Goal: Find specific page/section: Find specific page/section

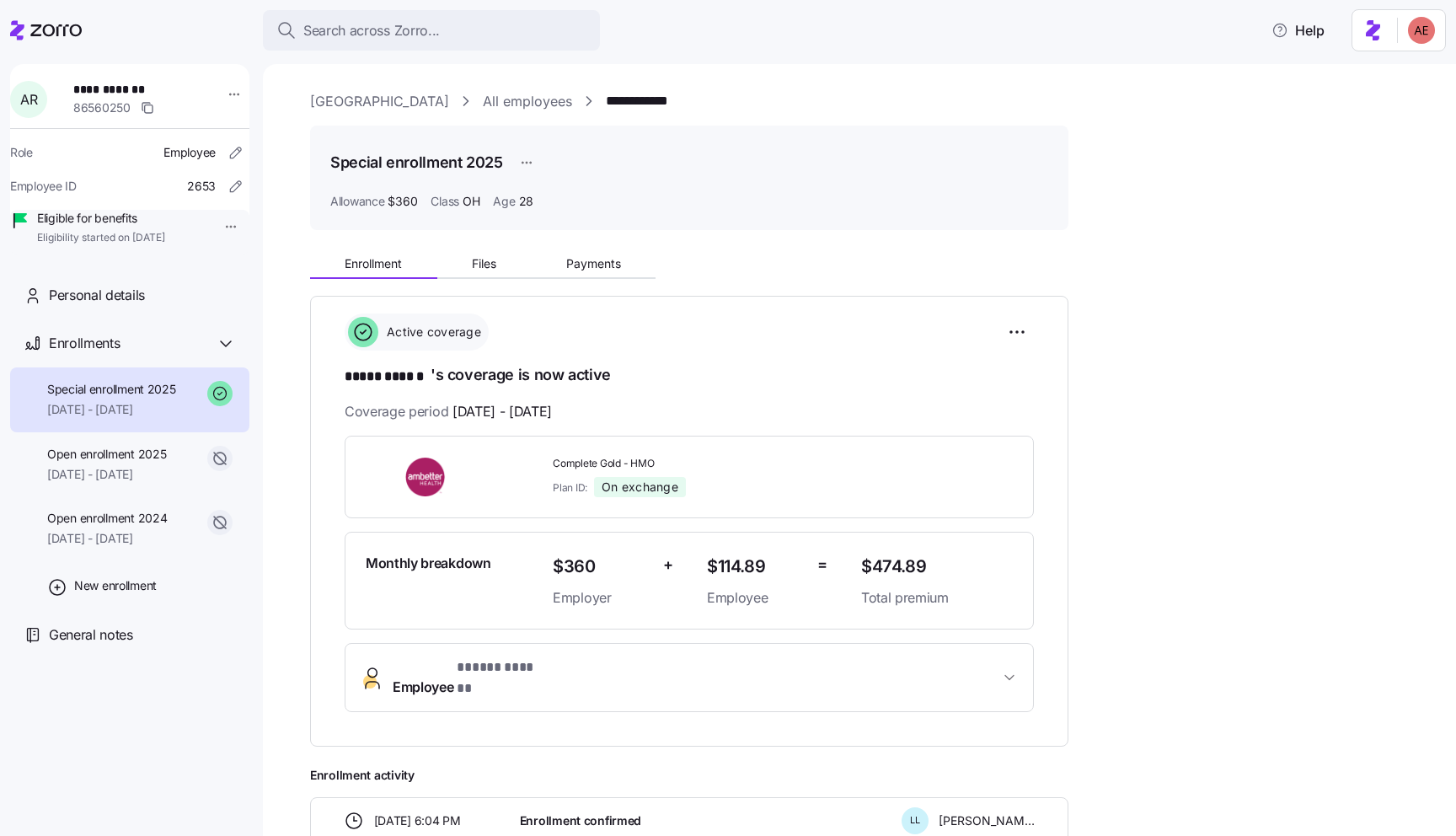
click at [46, 26] on icon at bounding box center [46, 30] width 71 height 20
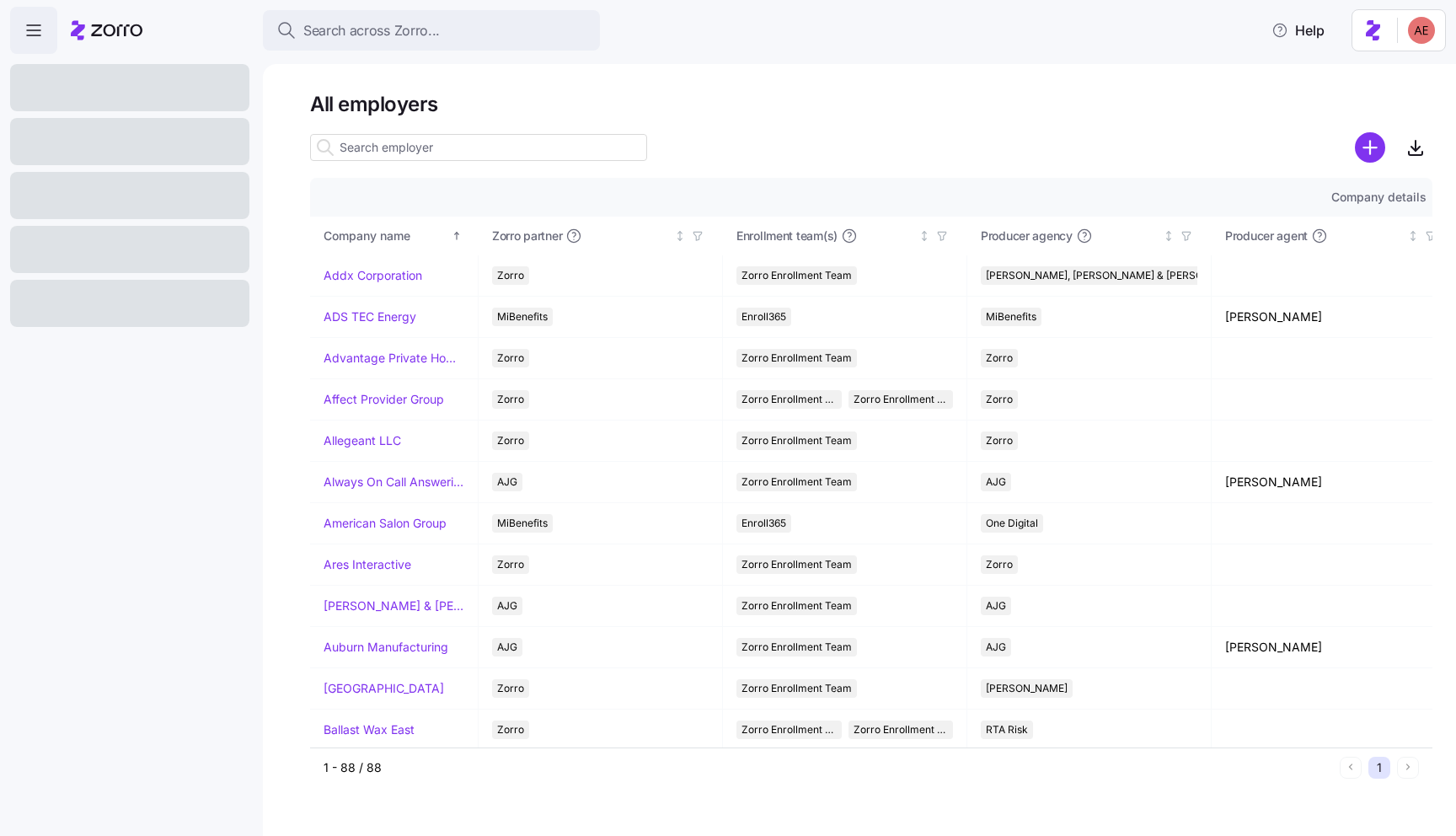
click at [377, 147] on input at bounding box center [478, 147] width 337 height 27
paste input "Advantage Private Home Care"
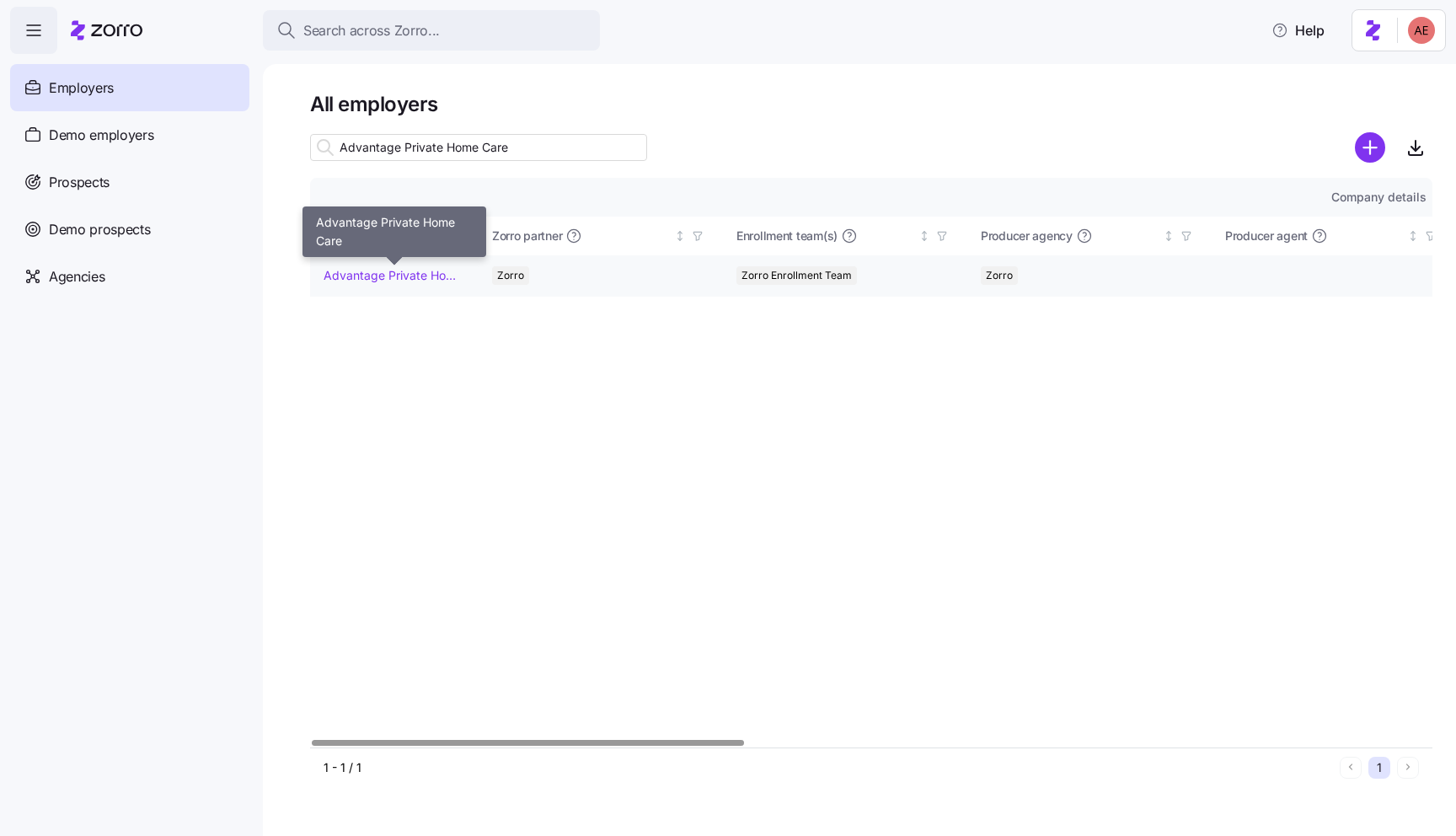
type input "Advantage Private Home Care"
click at [418, 273] on link "Advantage Private Home Care" at bounding box center [393, 275] width 140 height 17
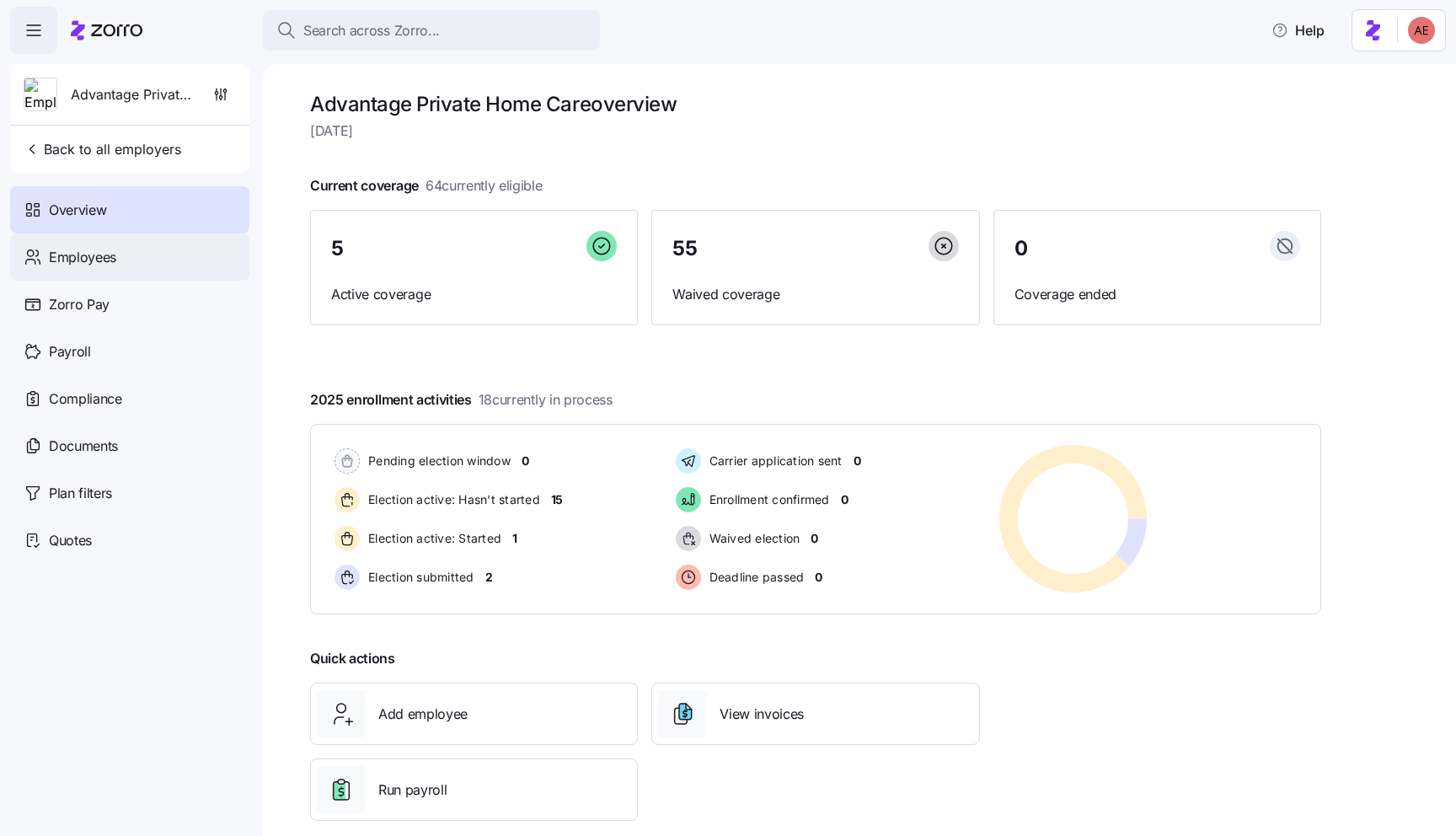
click at [130, 257] on div "Employees" at bounding box center [130, 257] width 240 height 47
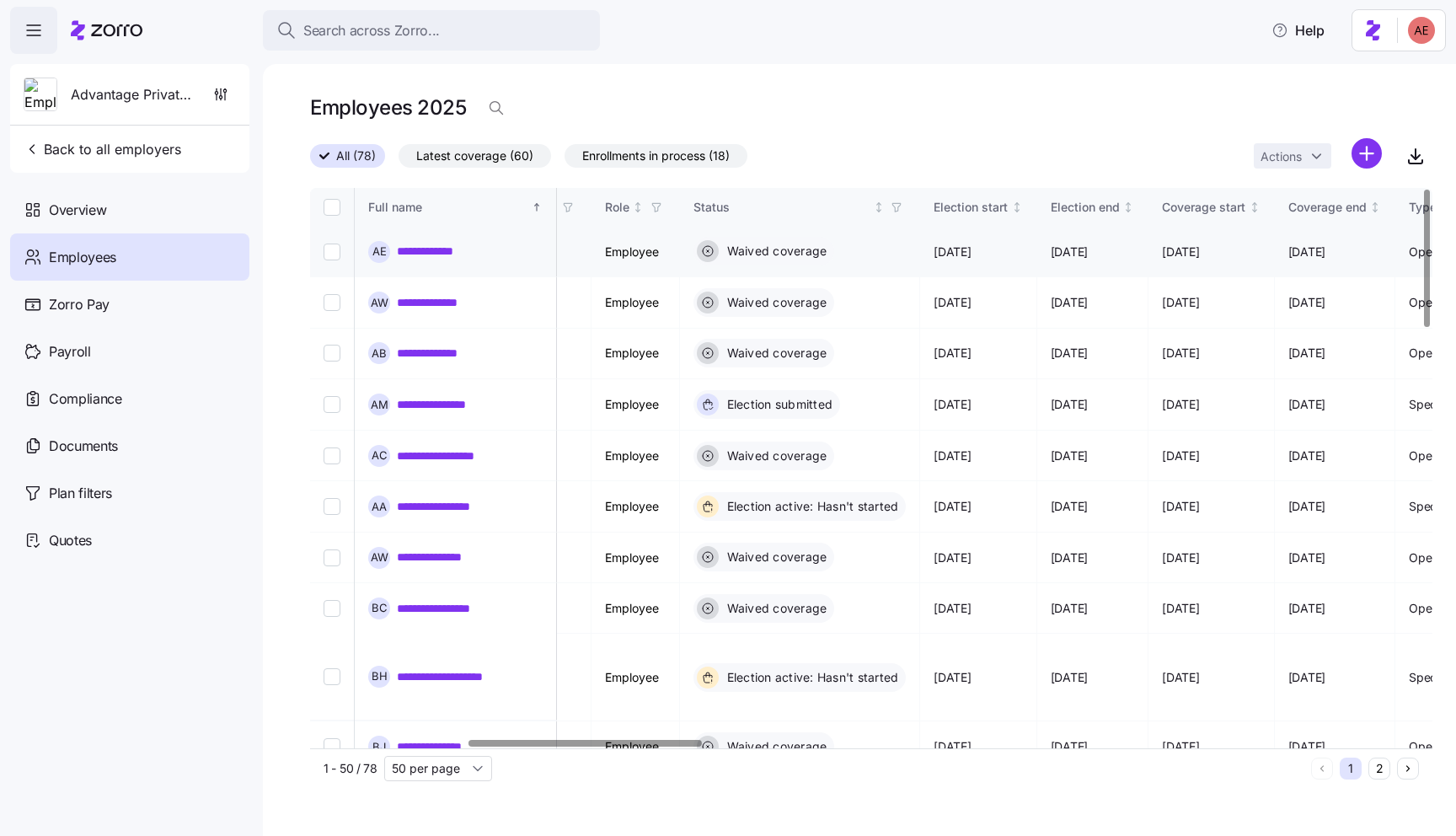
scroll to position [0, 863]
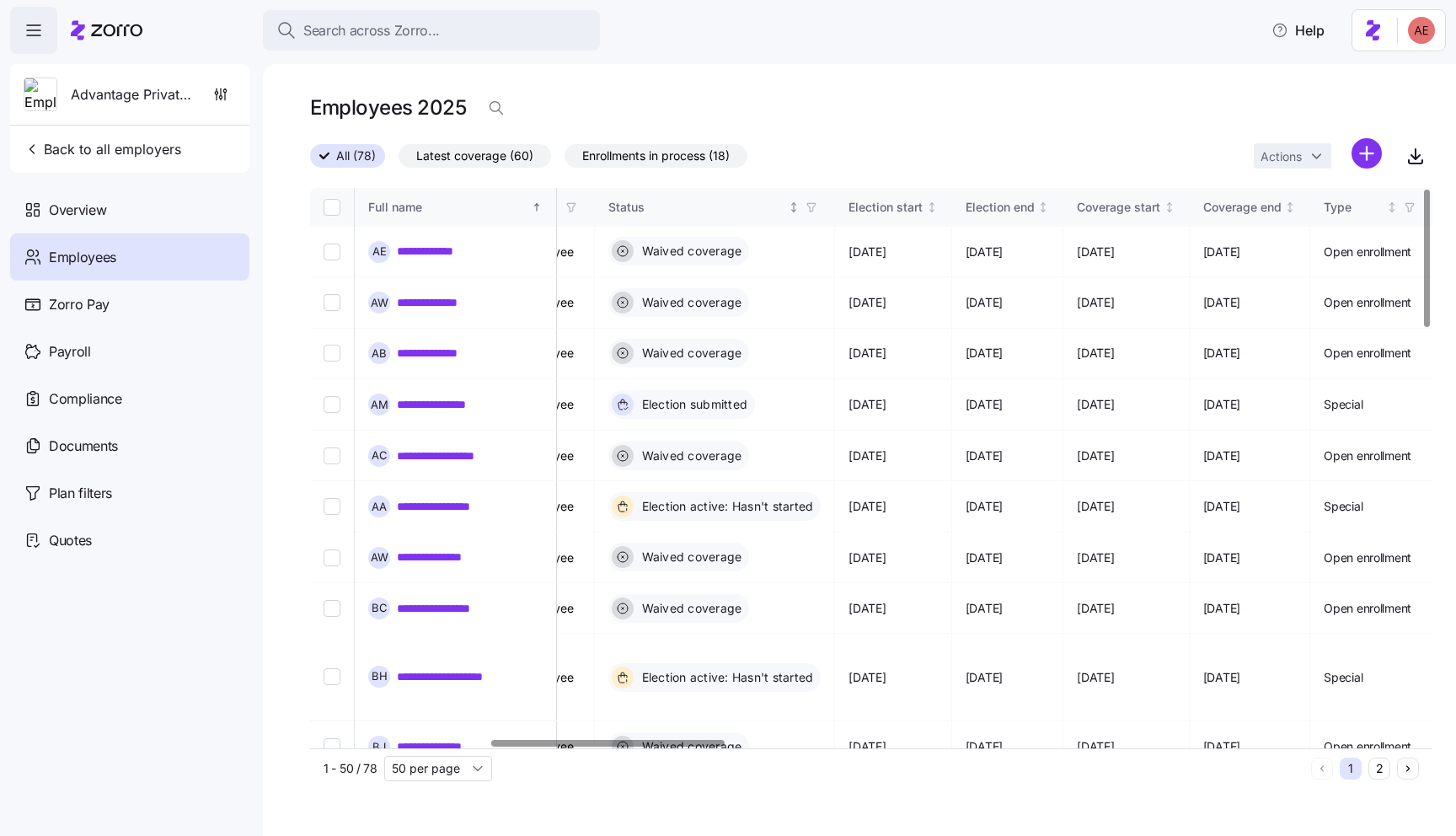
click at [817, 205] on icon "button" at bounding box center [811, 207] width 12 height 12
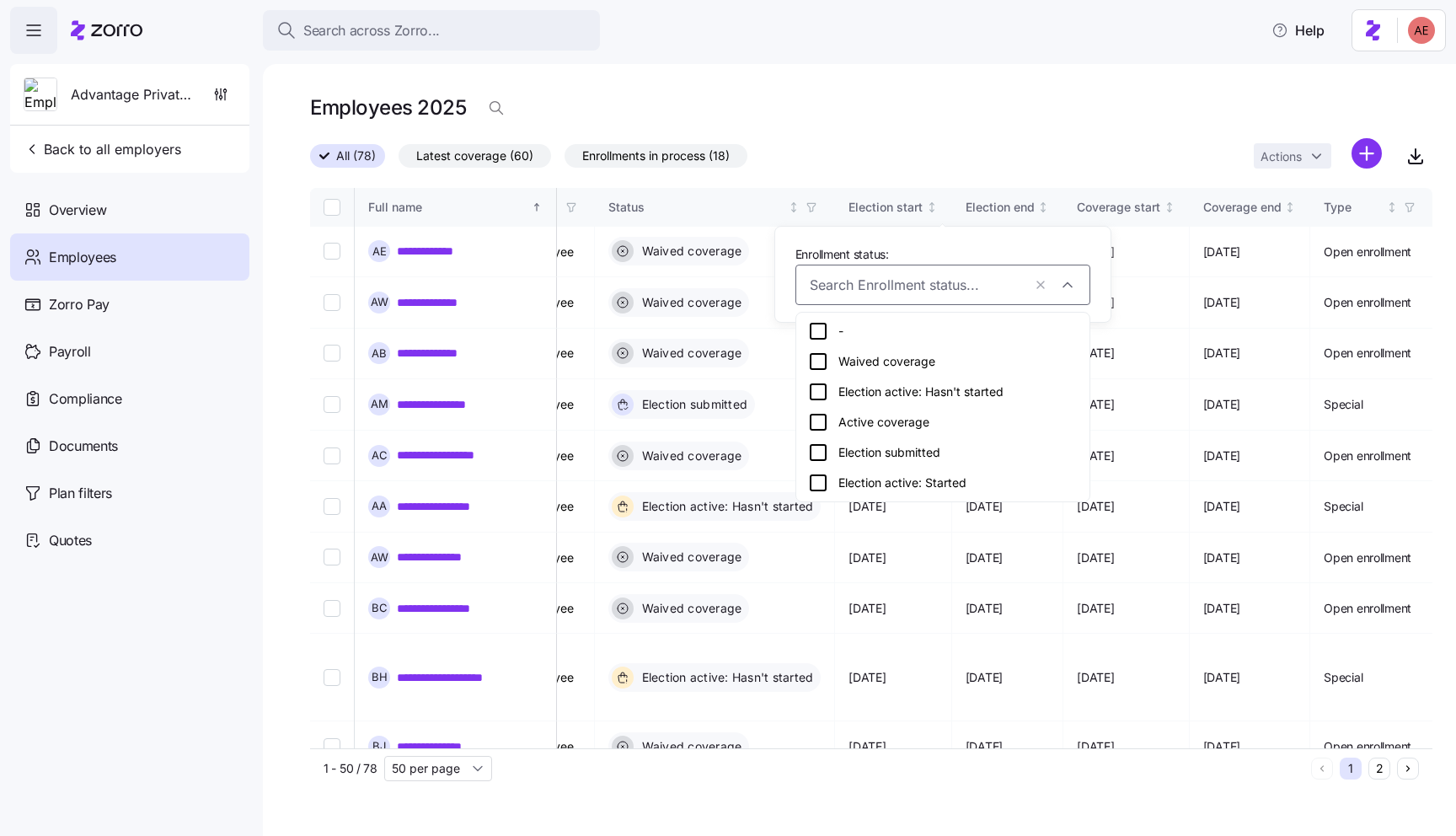
click at [819, 423] on icon at bounding box center [817, 422] width 20 height 20
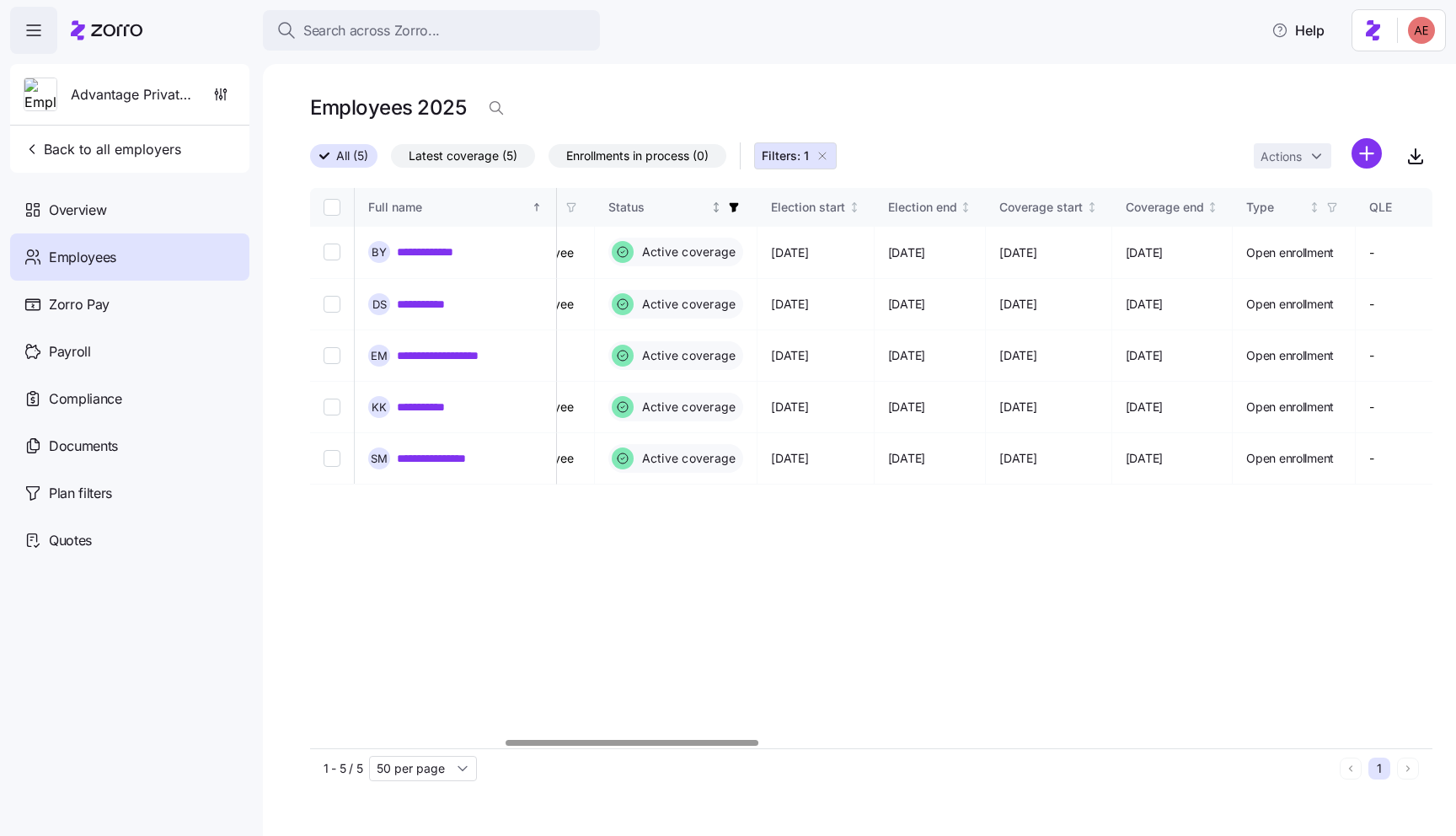
click at [743, 201] on span "button" at bounding box center [733, 207] width 18 height 18
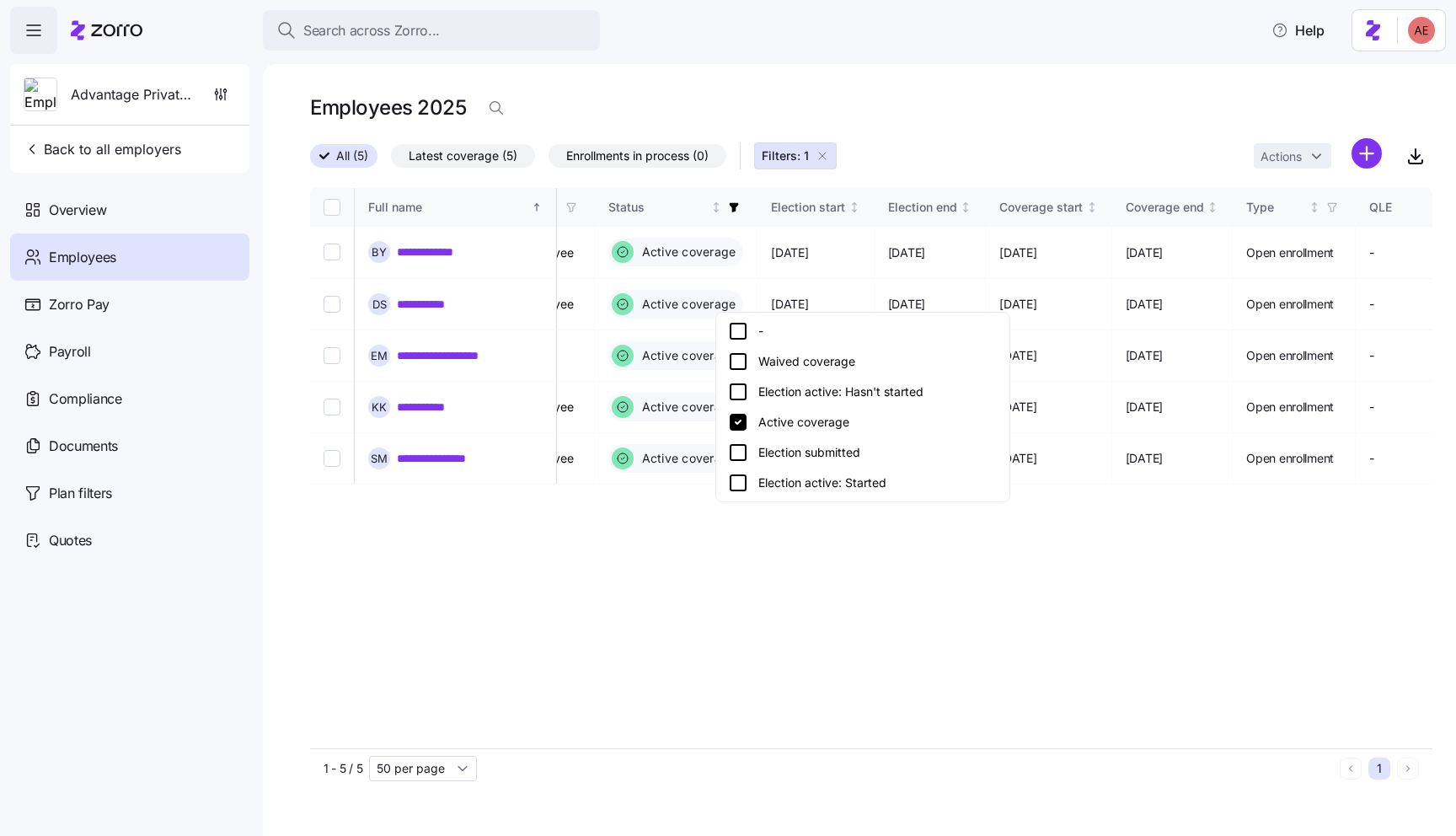
click at [738, 453] on icon at bounding box center [737, 452] width 20 height 20
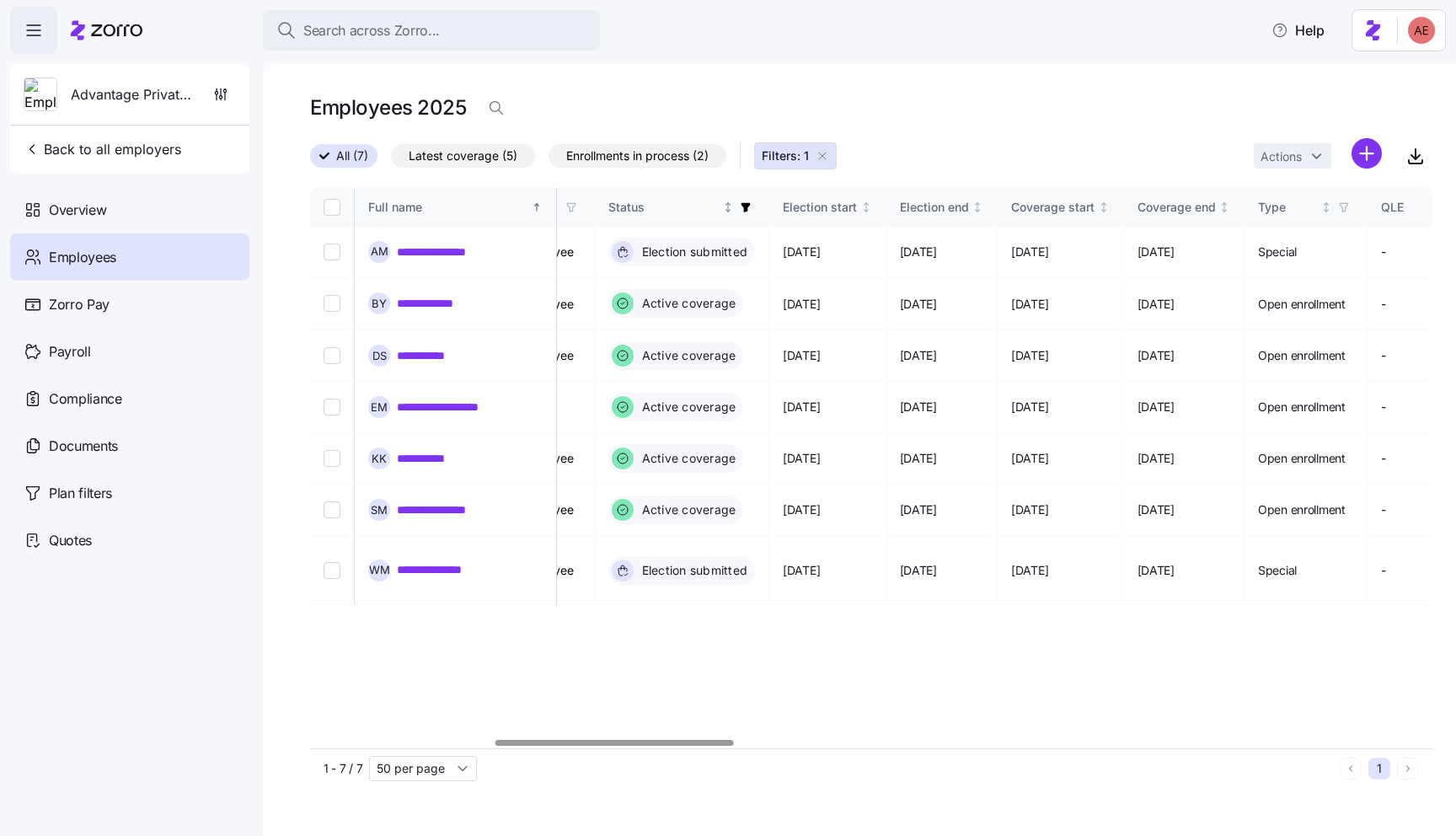
click at [750, 207] on icon "button" at bounding box center [746, 207] width 10 height 10
click at [804, 643] on div "**********" at bounding box center [871, 468] width 1122 height 561
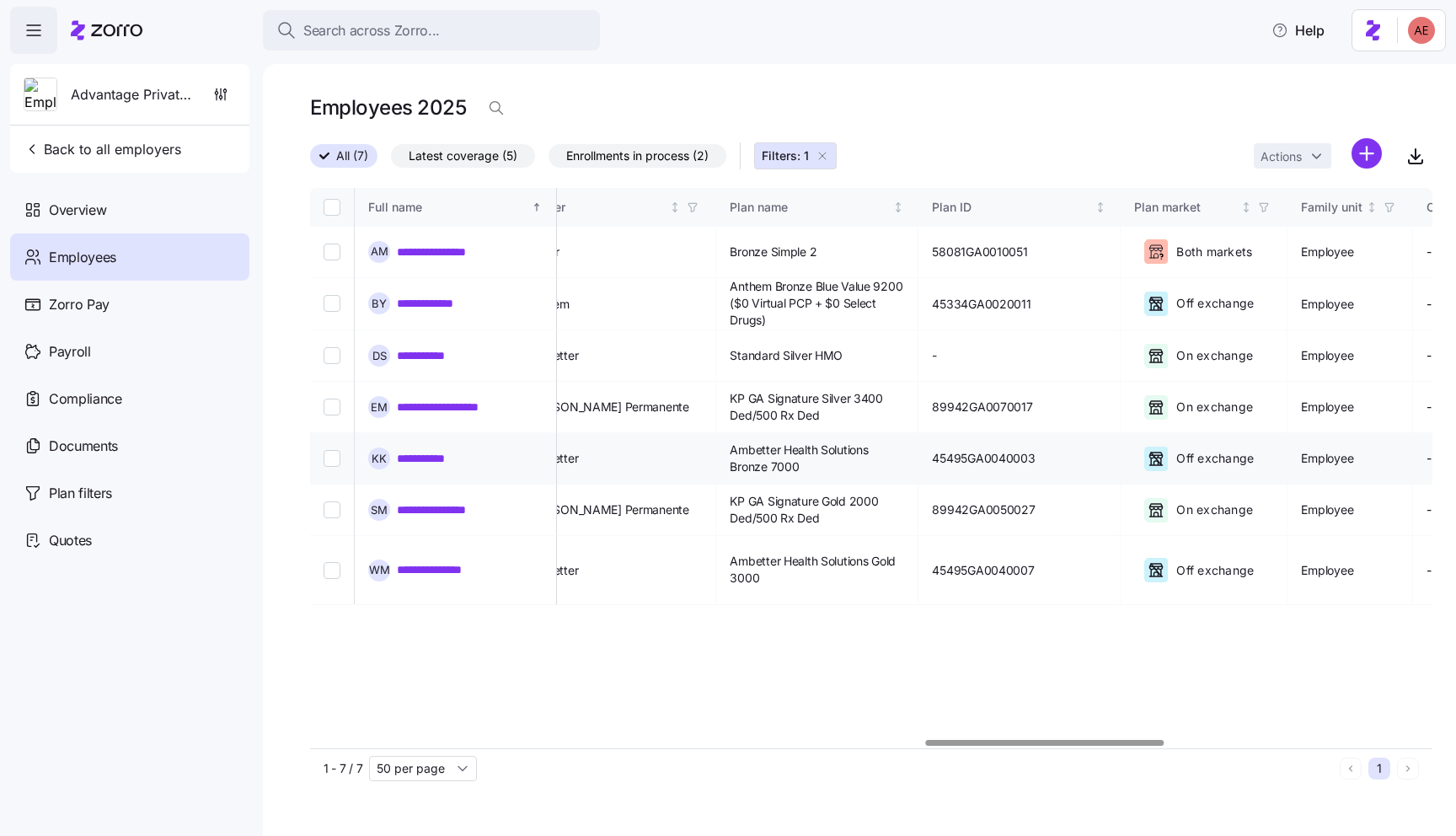
scroll to position [0, 2907]
